Goal: Information Seeking & Learning: Find specific fact

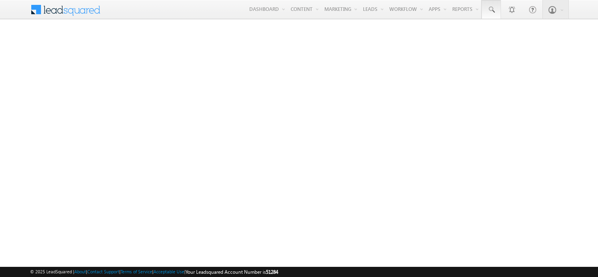
click at [491, 10] on span at bounding box center [491, 10] width 8 height 8
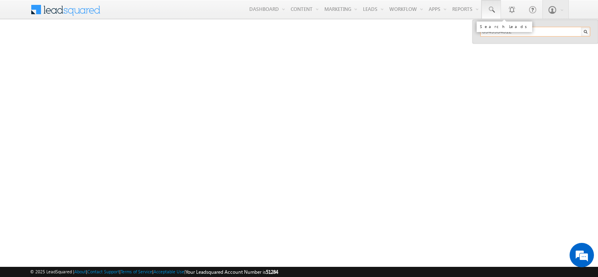
type input "8949934312"
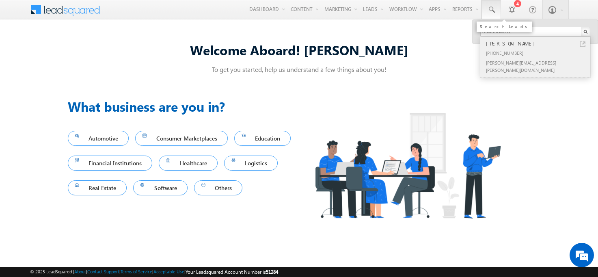
click at [538, 43] on div "[PERSON_NAME]" at bounding box center [538, 43] width 109 height 9
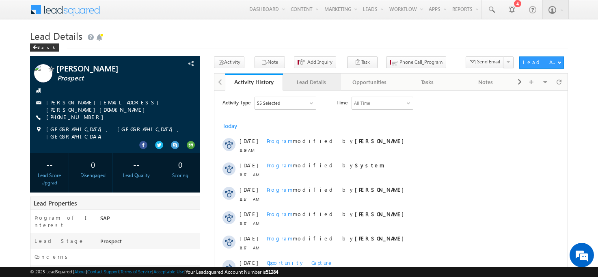
click at [311, 82] on div "Lead Details" at bounding box center [311, 82] width 44 height 10
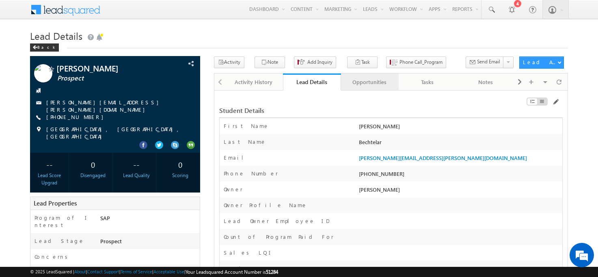
click at [369, 82] on div "Opportunities" at bounding box center [369, 82] width 44 height 10
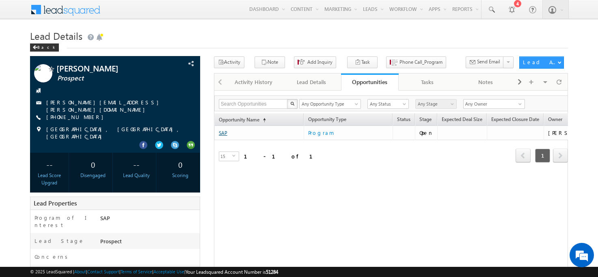
click at [223, 133] on link "SAP" at bounding box center [223, 133] width 9 height 6
